Goal: Task Accomplishment & Management: Manage account settings

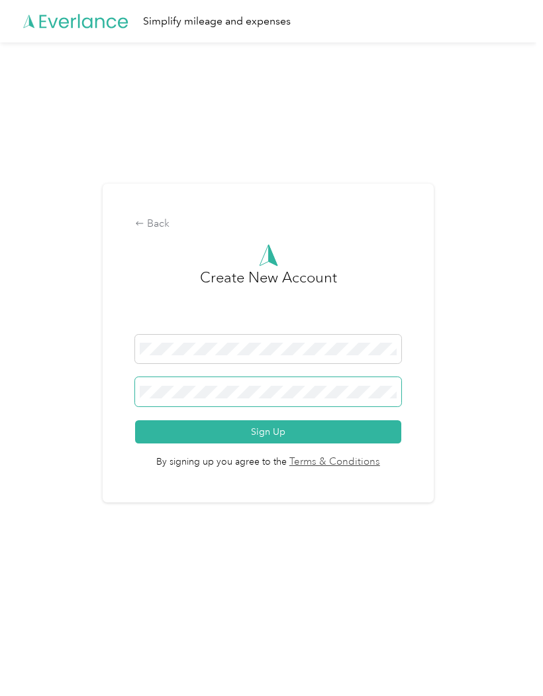
click at [272, 431] on button "Sign Up" at bounding box center [268, 431] width 266 height 23
click at [170, 435] on button "Sign Up" at bounding box center [268, 431] width 266 height 23
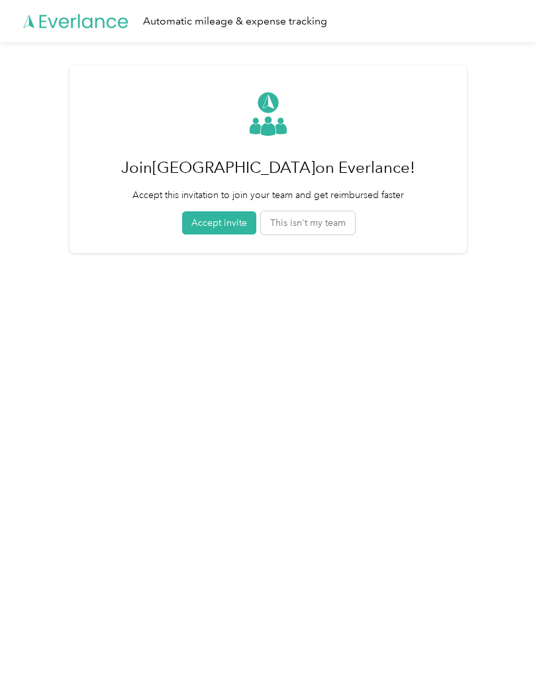
click at [205, 216] on button "Accept invite" at bounding box center [219, 222] width 74 height 23
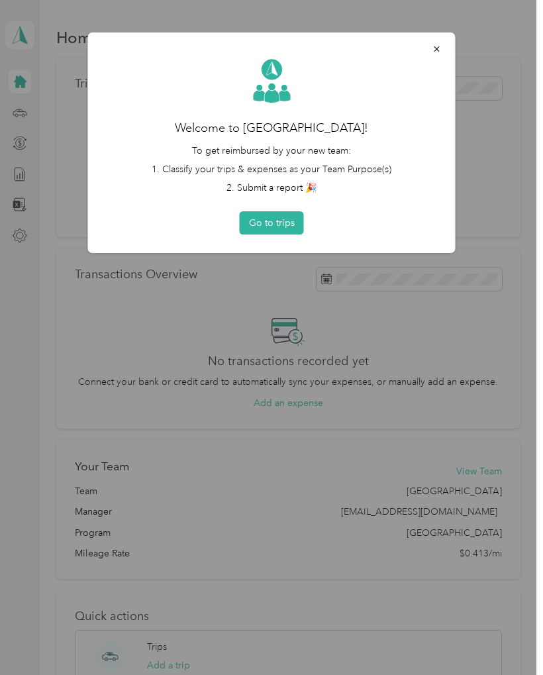
click at [266, 225] on button "Go to trips" at bounding box center [272, 222] width 64 height 23
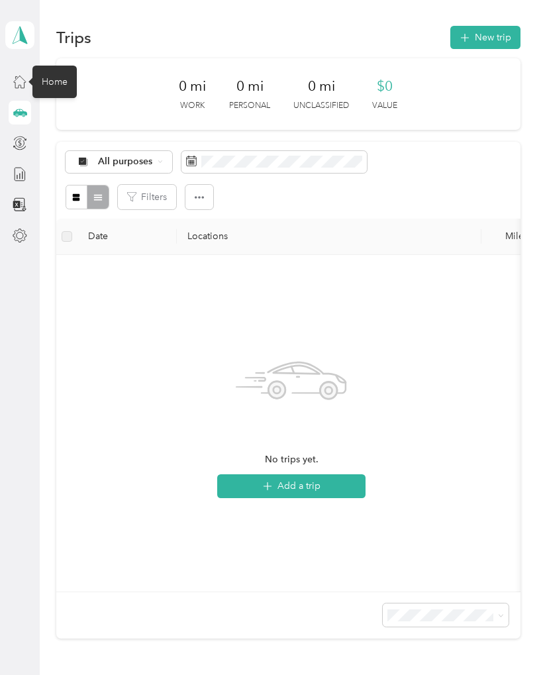
click at [18, 85] on icon at bounding box center [20, 81] width 15 height 15
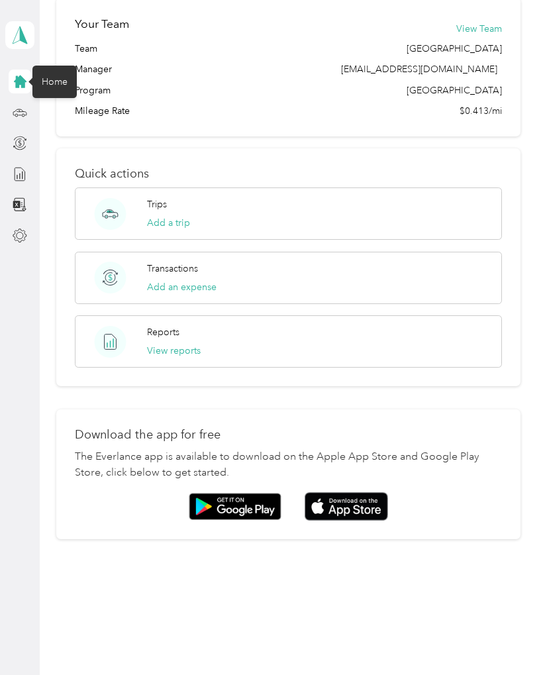
scroll to position [442, 0]
click at [352, 494] on img at bounding box center [346, 507] width 83 height 28
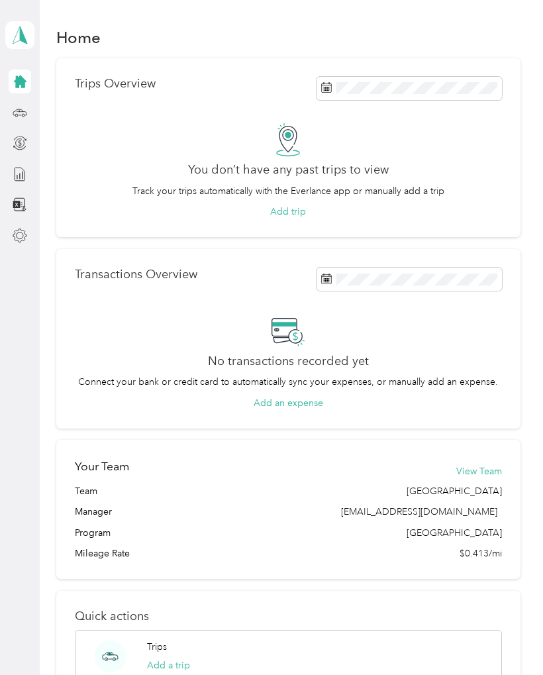
scroll to position [0, 0]
click at [30, 28] on icon at bounding box center [20, 35] width 20 height 19
